Goal: Task Accomplishment & Management: Complete application form

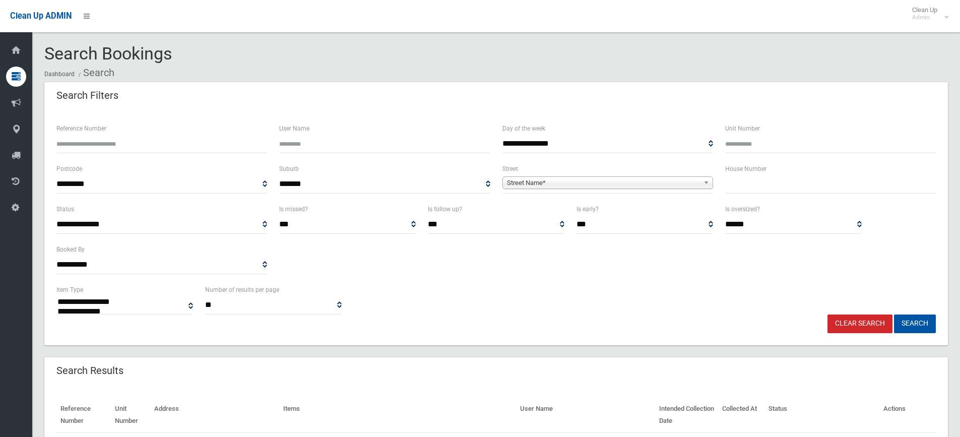
select select
click at [745, 186] on input "text" at bounding box center [830, 184] width 211 height 19
type input "**"
click at [609, 181] on span "Street Name*" at bounding box center [603, 183] width 193 height 12
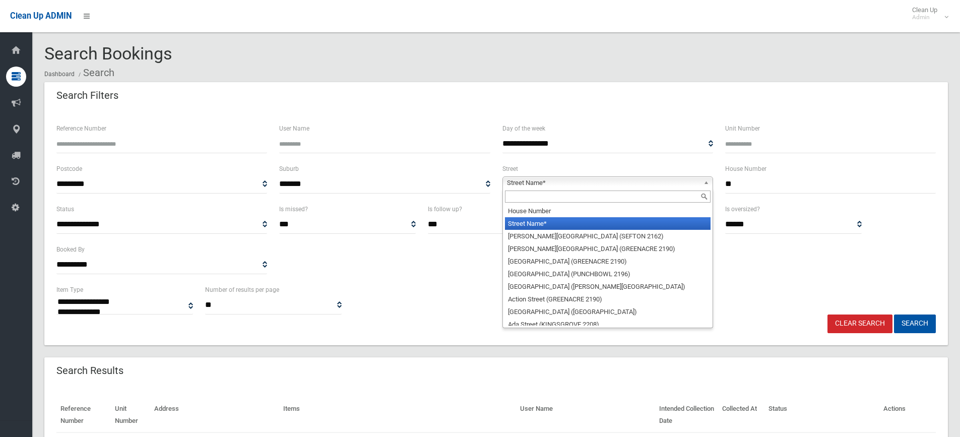
click at [531, 197] on input "text" at bounding box center [608, 197] width 206 height 12
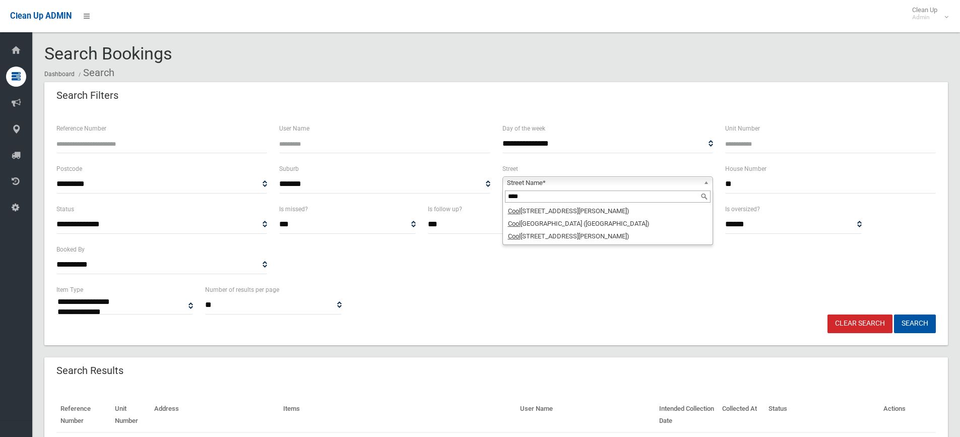
type input "****"
click at [739, 180] on input "**" at bounding box center [830, 184] width 211 height 19
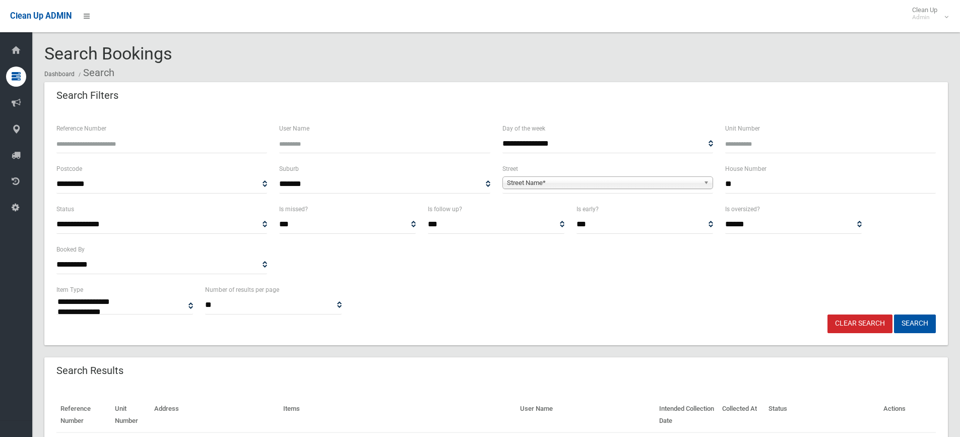
type input "*"
type input "**"
click at [545, 184] on span "Street Name*" at bounding box center [603, 183] width 193 height 12
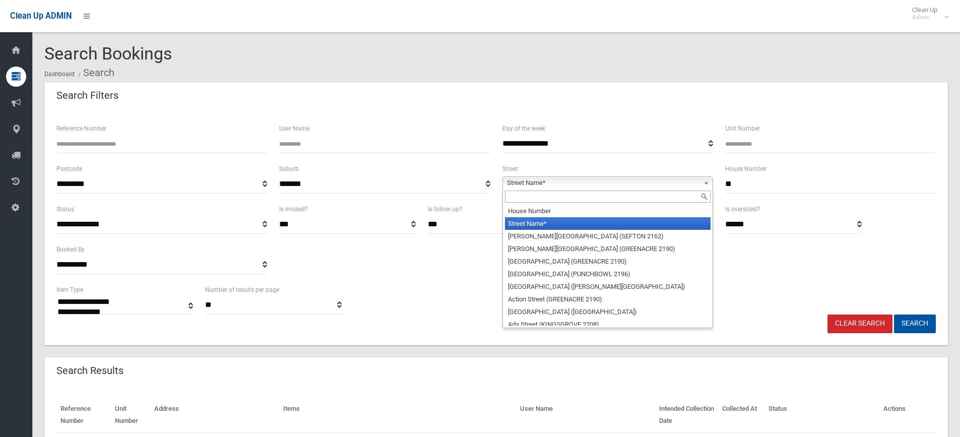
click at [537, 197] on input "text" at bounding box center [608, 197] width 206 height 12
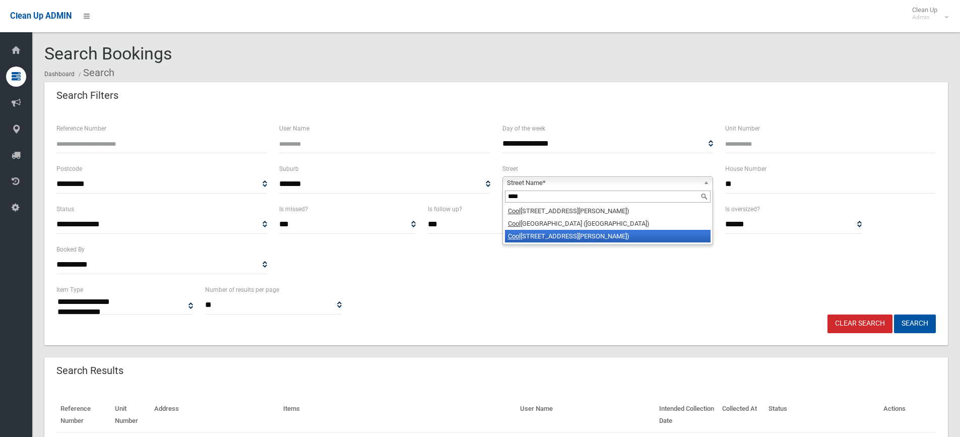
type input "****"
click at [576, 236] on li "Cool oongatta Road (BEVERLY HILLS 2209)" at bounding box center [608, 236] width 206 height 13
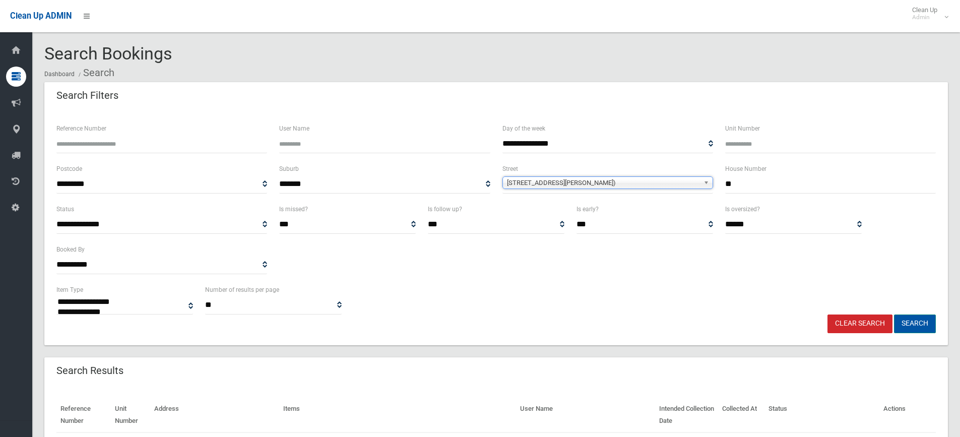
click at [932, 327] on button "Search" at bounding box center [915, 324] width 42 height 19
select select
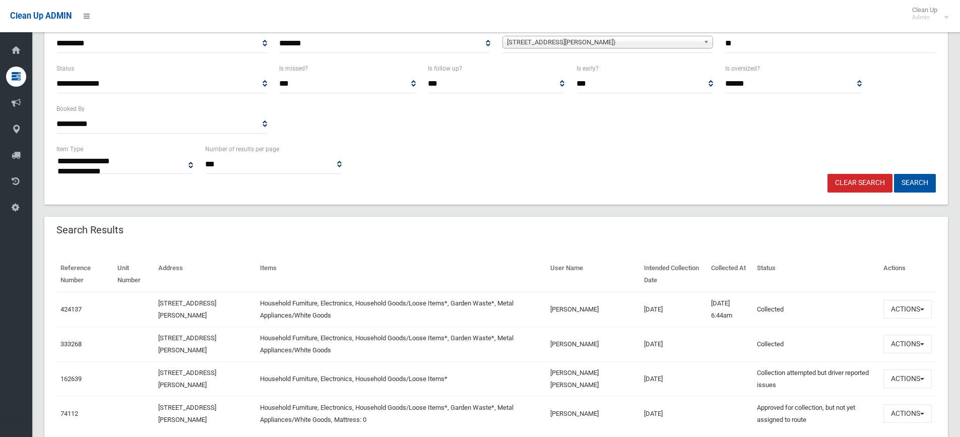
scroll to position [151, 0]
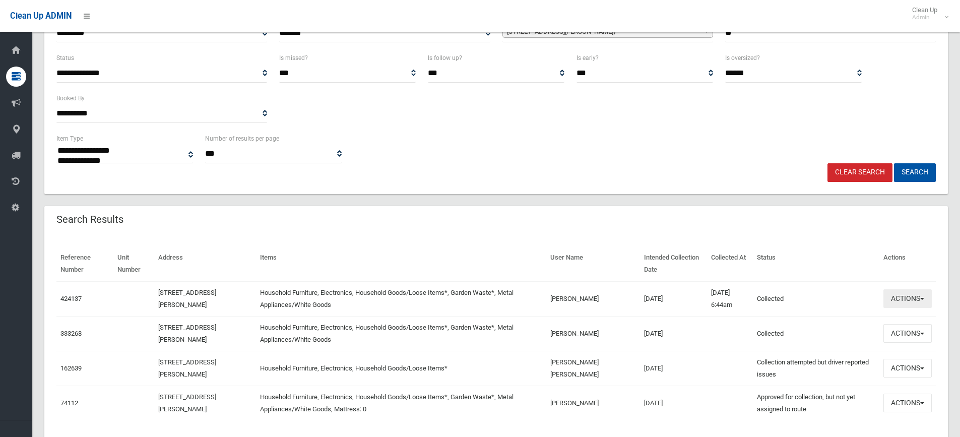
click at [903, 301] on button "Actions" at bounding box center [908, 298] width 48 height 19
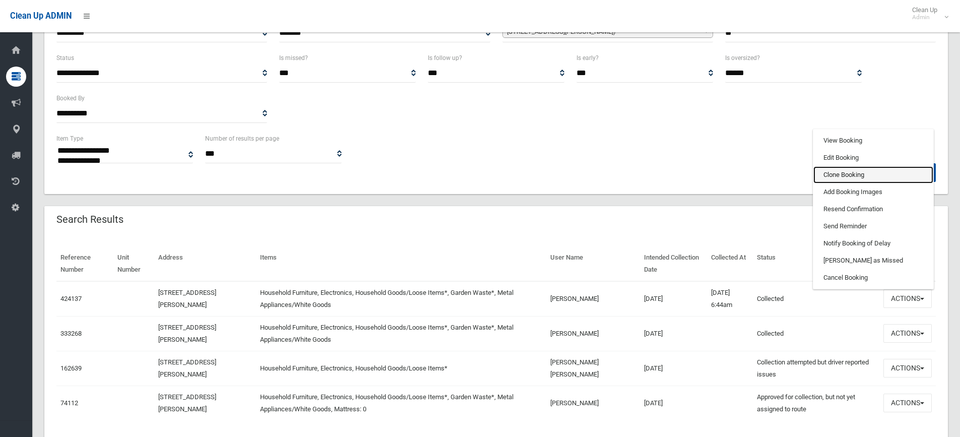
click at [842, 171] on link "Clone Booking" at bounding box center [874, 174] width 120 height 17
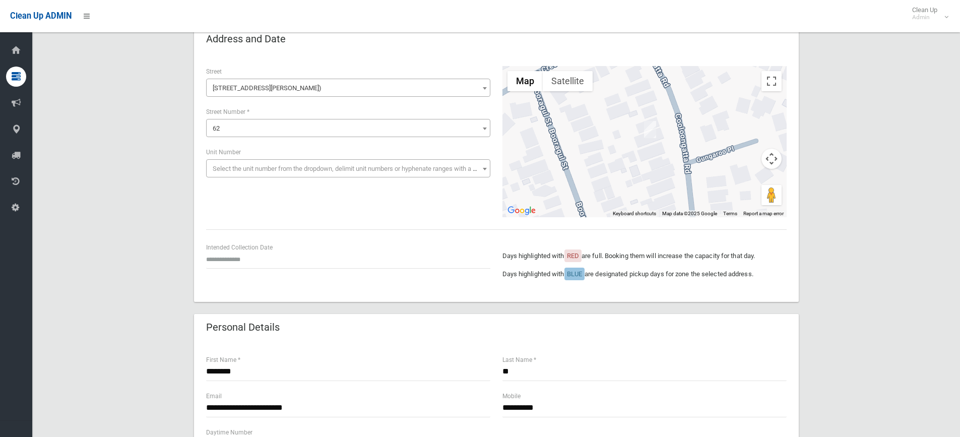
scroll to position [202, 0]
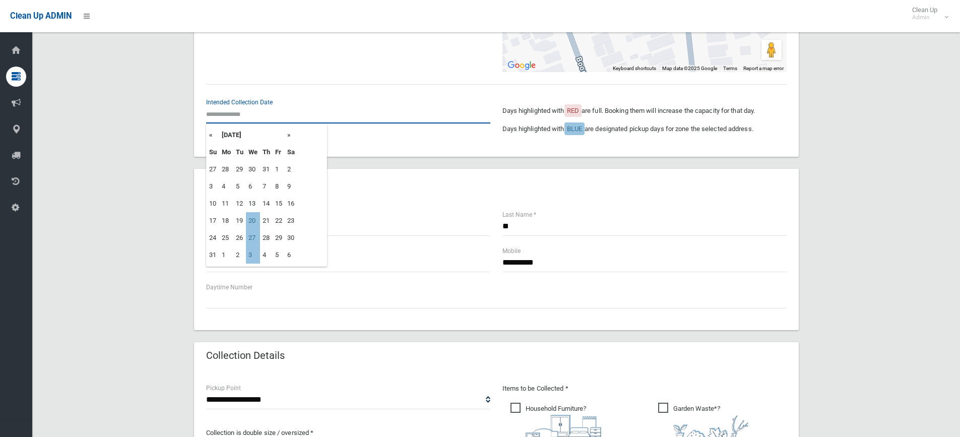
click at [232, 115] on input "text" at bounding box center [348, 114] width 284 height 19
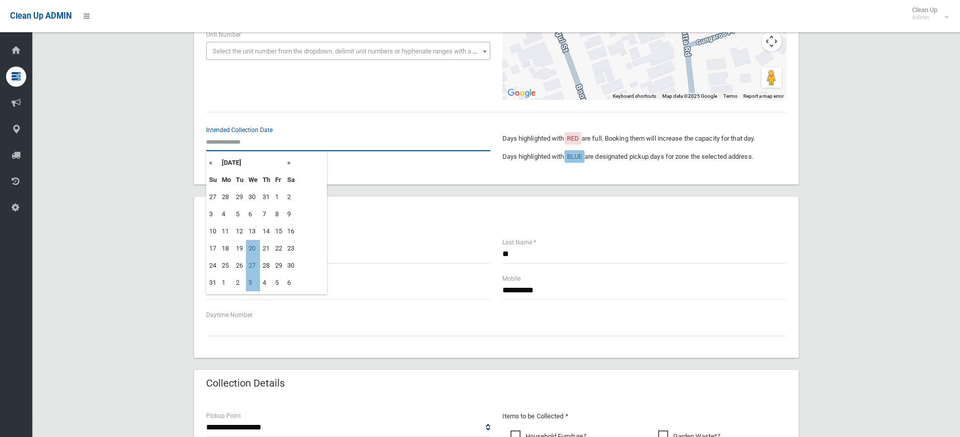
scroll to position [151, 0]
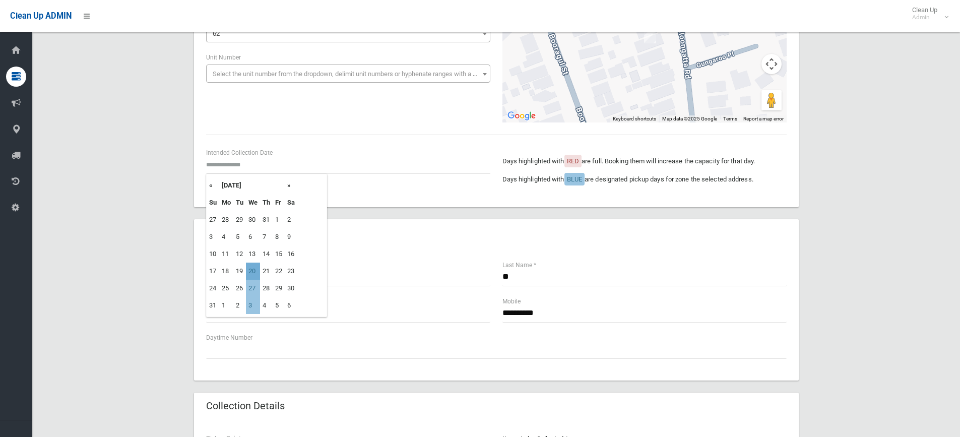
click at [257, 276] on td "20" at bounding box center [253, 271] width 14 height 17
type input "**********"
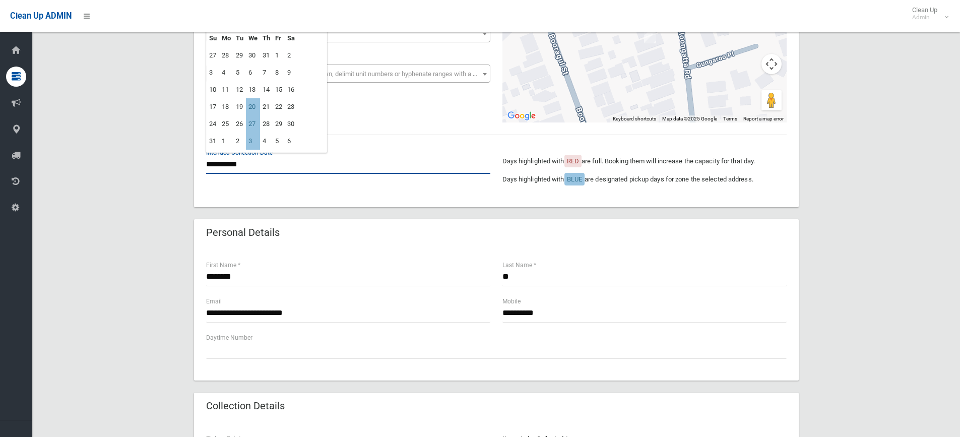
click at [221, 164] on input "**********" at bounding box center [348, 164] width 284 height 19
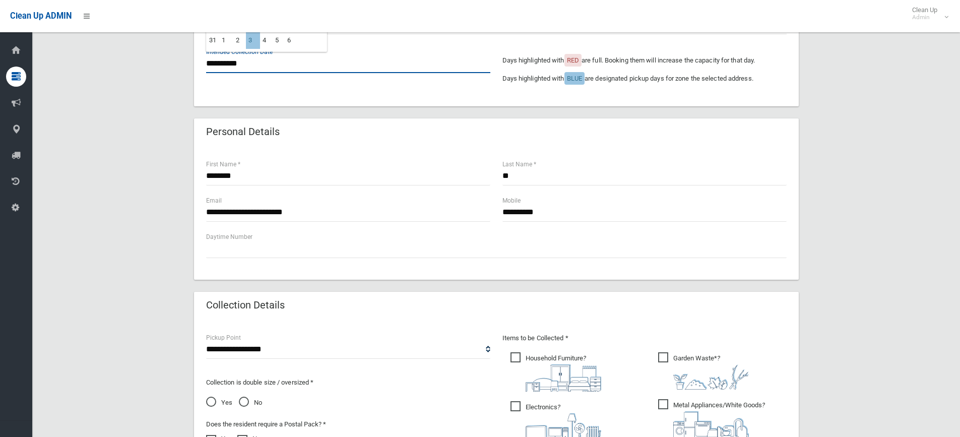
scroll to position [454, 0]
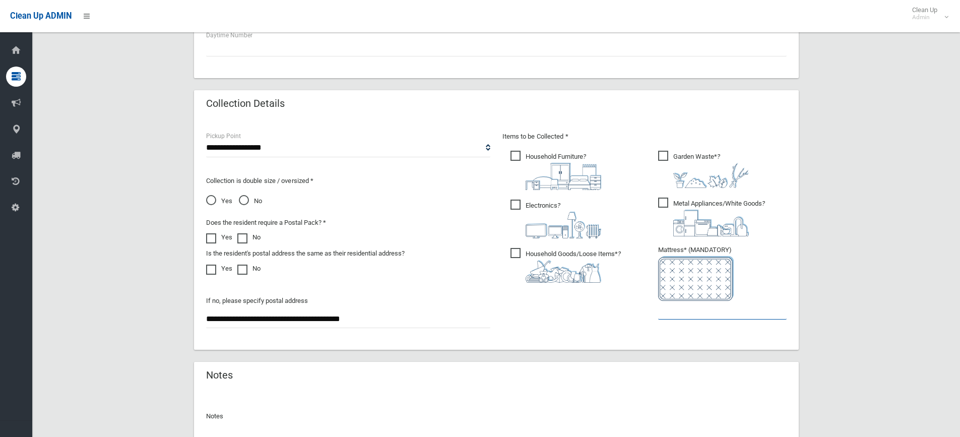
click at [688, 313] on input "text" at bounding box center [722, 310] width 129 height 19
type input "*"
click at [241, 199] on span "No" at bounding box center [250, 201] width 23 height 12
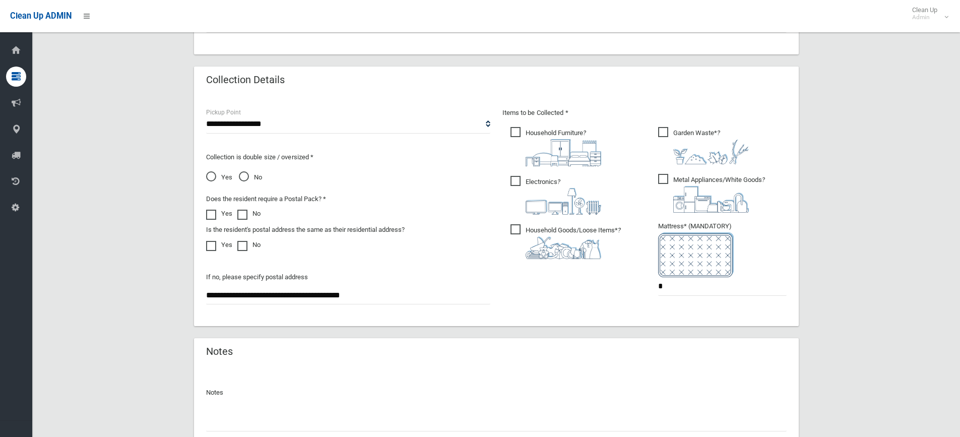
scroll to position [554, 0]
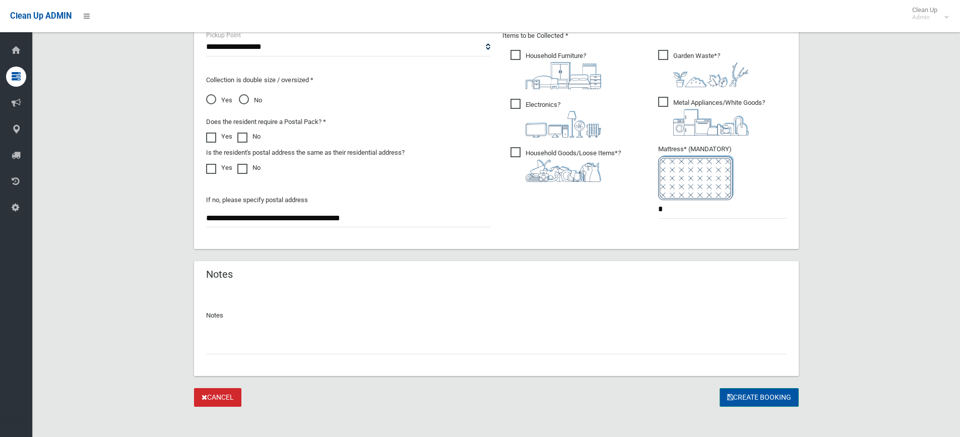
click at [752, 398] on button "Create Booking" at bounding box center [759, 397] width 79 height 19
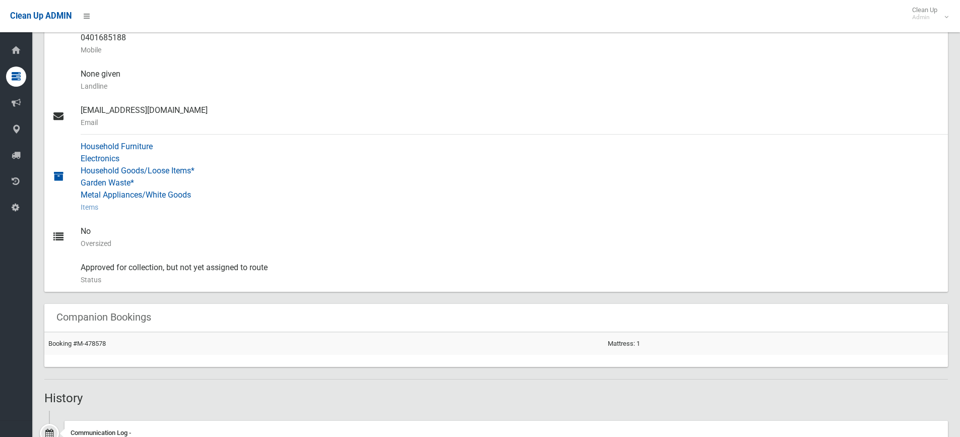
scroll to position [428, 0]
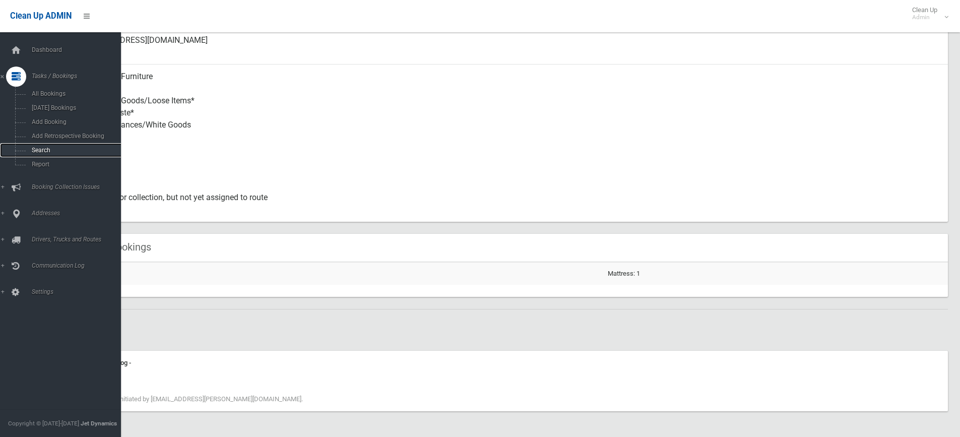
click at [44, 149] on span "Search" at bounding box center [74, 150] width 91 height 7
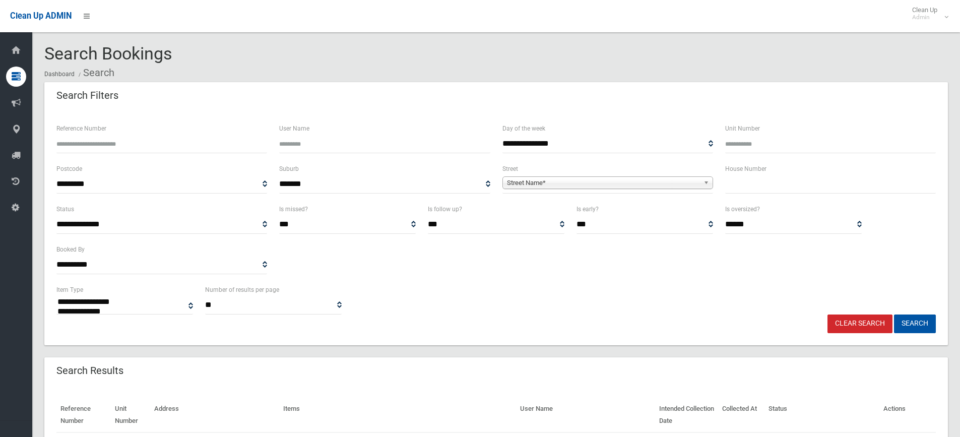
select select
click at [776, 180] on input "text" at bounding box center [830, 184] width 211 height 19
type input "**"
click at [593, 183] on span "Street Name*" at bounding box center [603, 183] width 193 height 12
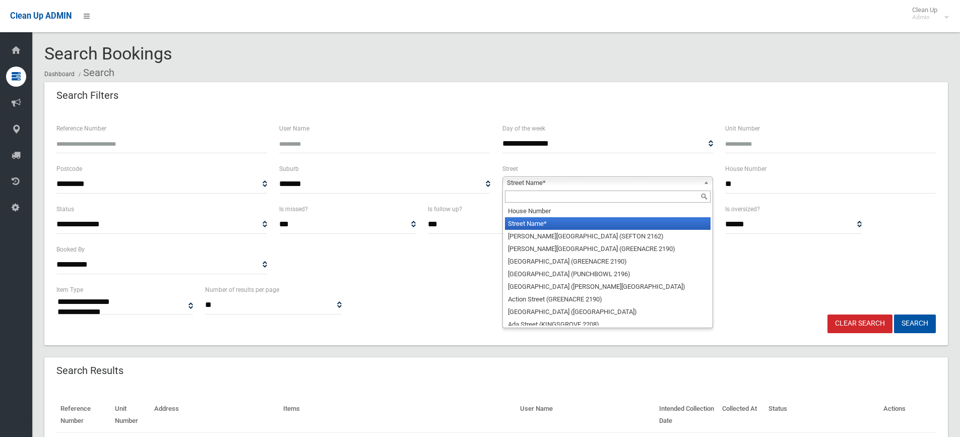
click at [536, 198] on input "text" at bounding box center [608, 197] width 206 height 12
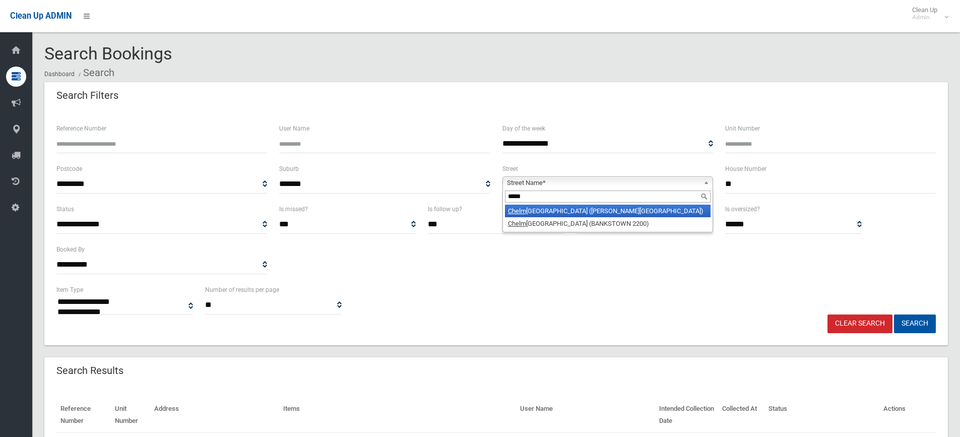
type input "*****"
click at [572, 208] on li "Chelm sford Avenue (BELMORE 2192)" at bounding box center [608, 211] width 206 height 13
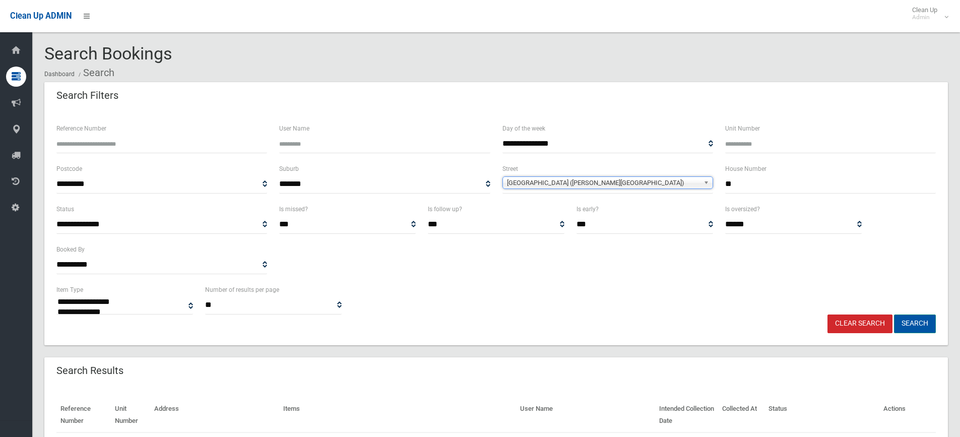
click at [905, 317] on button "Search" at bounding box center [915, 324] width 42 height 19
select select
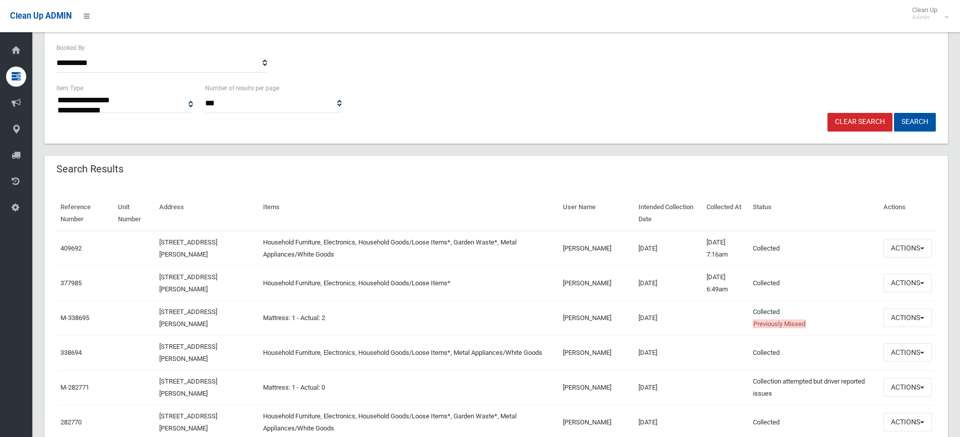
scroll to position [202, 0]
click at [905, 245] on button "Actions" at bounding box center [908, 248] width 48 height 19
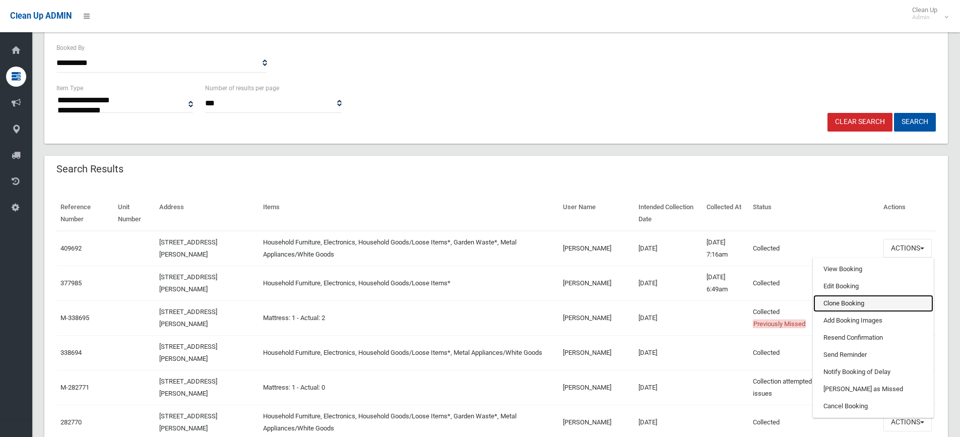
click at [837, 299] on link "Clone Booking" at bounding box center [874, 303] width 120 height 17
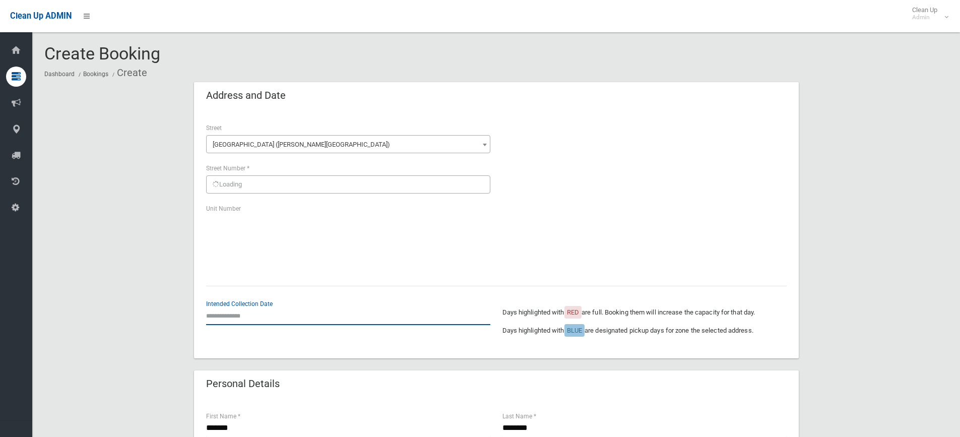
click at [239, 319] on input "text" at bounding box center [348, 315] width 284 height 19
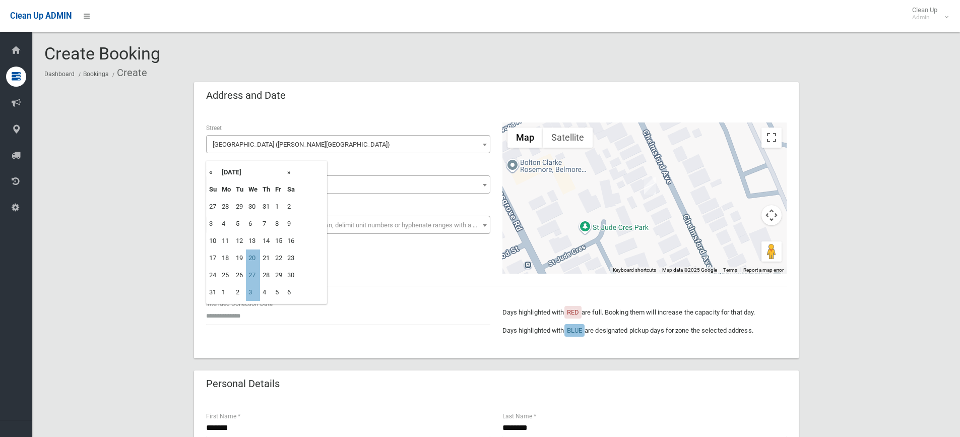
click at [255, 256] on td "20" at bounding box center [253, 258] width 14 height 17
type input "**********"
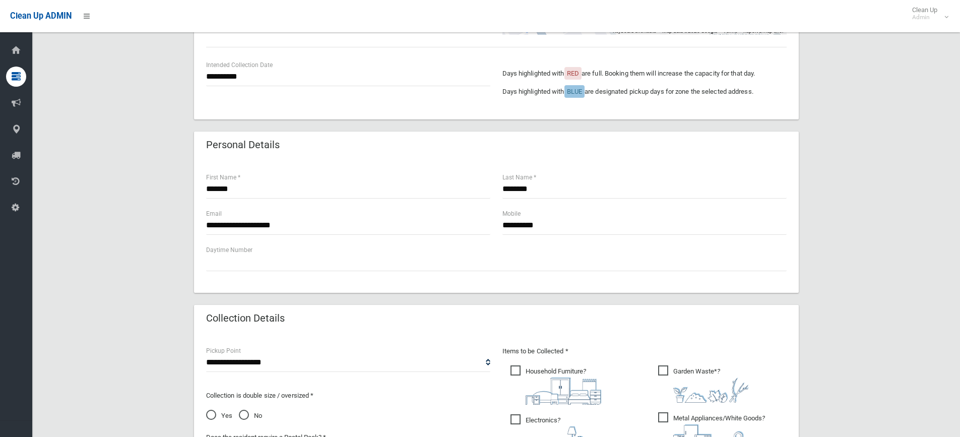
scroll to position [353, 0]
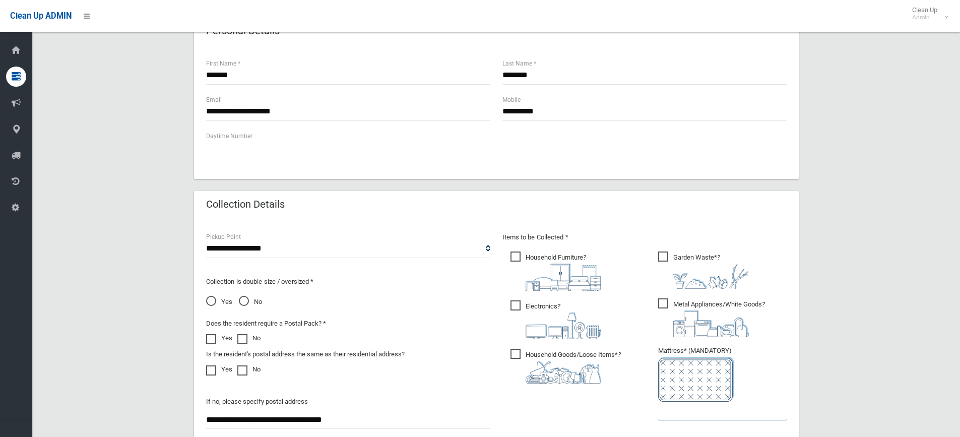
click at [670, 412] on input "text" at bounding box center [722, 411] width 129 height 19
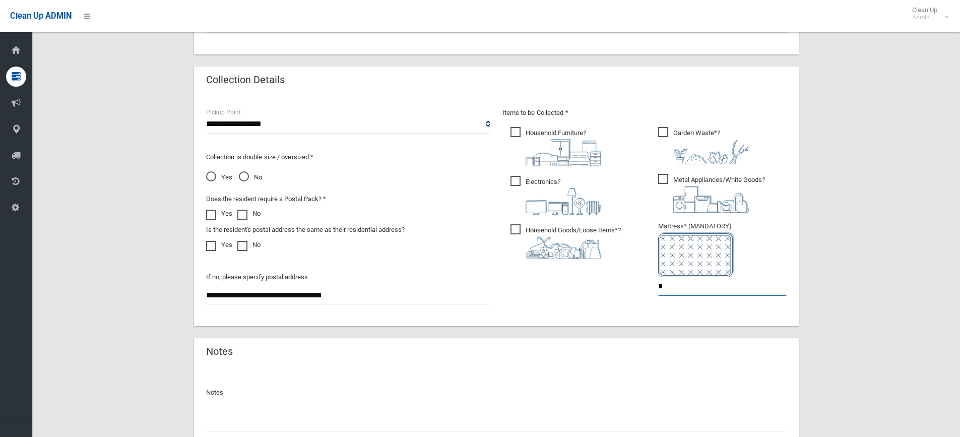
scroll to position [561, 0]
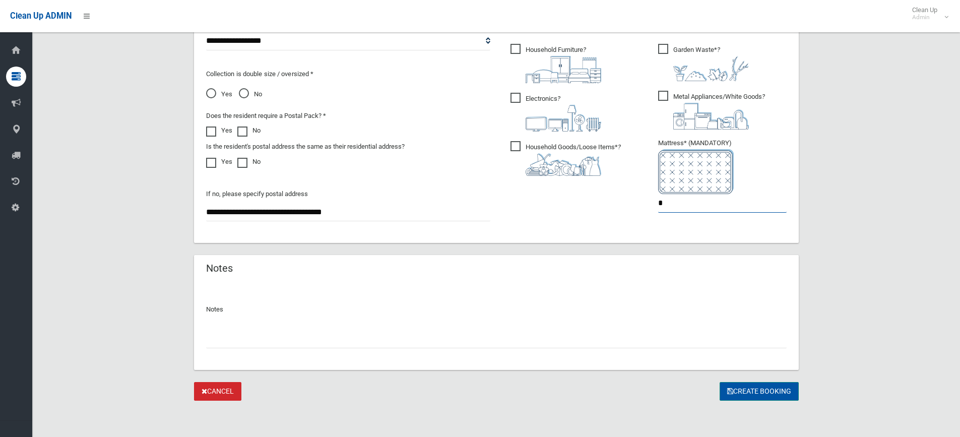
type input "*"
click at [779, 395] on button "Create Booking" at bounding box center [759, 391] width 79 height 19
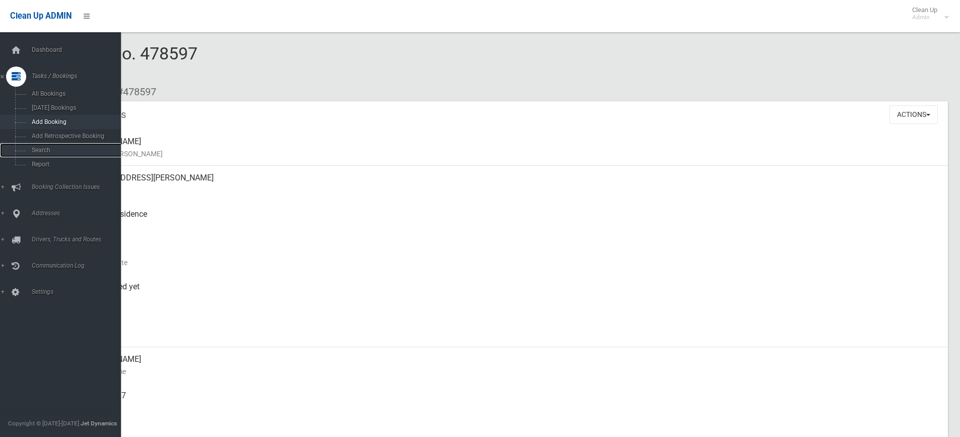
drag, startPoint x: 50, startPoint y: 154, endPoint x: 82, endPoint y: 126, distance: 42.2
click at [50, 154] on link "Search" at bounding box center [64, 150] width 129 height 14
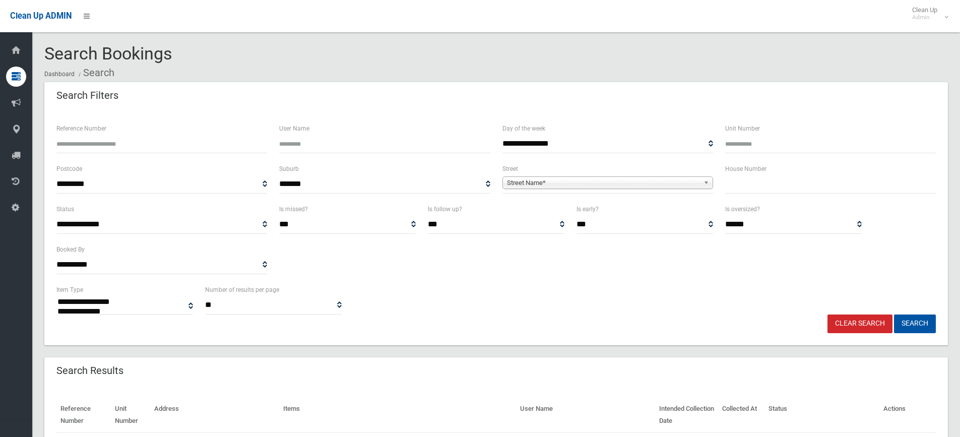
select select
